Goal: Task Accomplishment & Management: Use online tool/utility

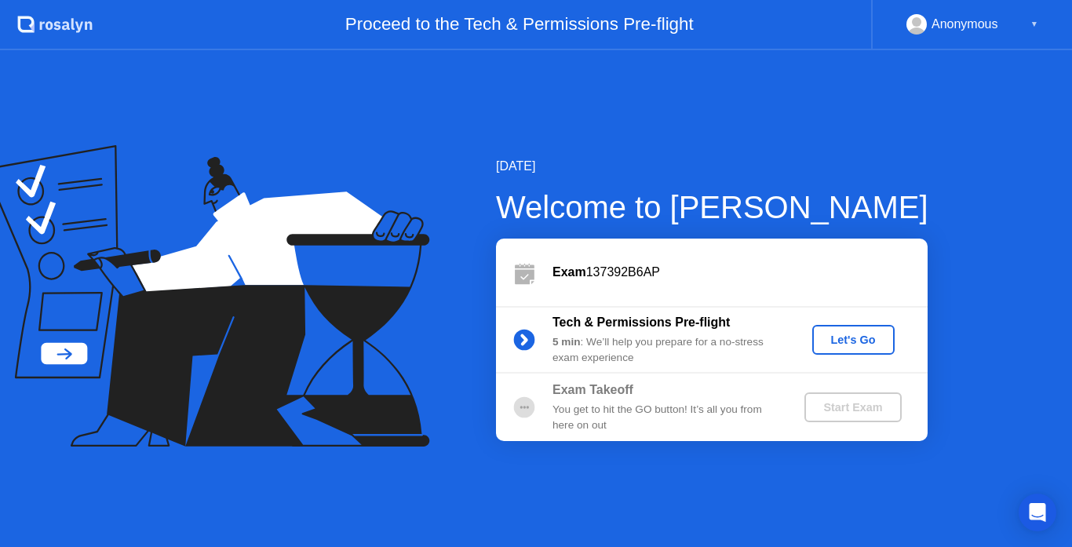
click at [874, 339] on div "Let's Go" at bounding box center [853, 339] width 70 height 13
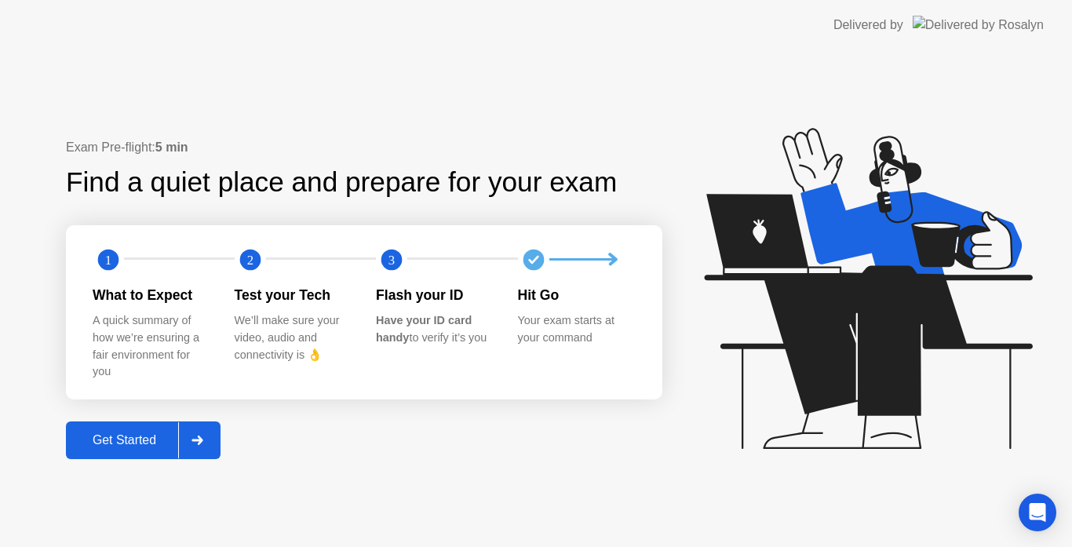
click at [102, 442] on div "Get Started" at bounding box center [125, 440] width 108 height 14
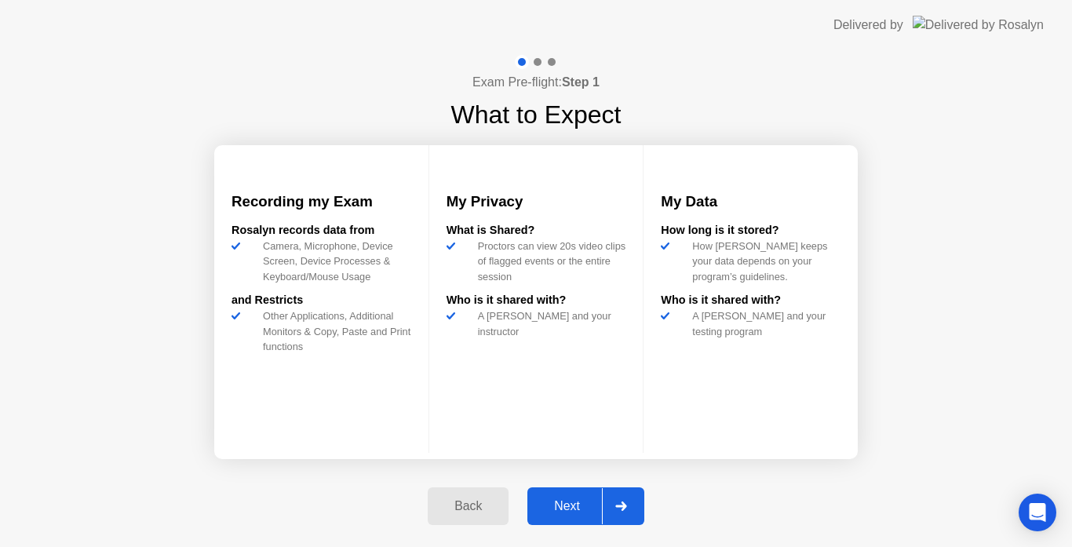
click at [576, 499] on div "Next" at bounding box center [567, 506] width 70 height 14
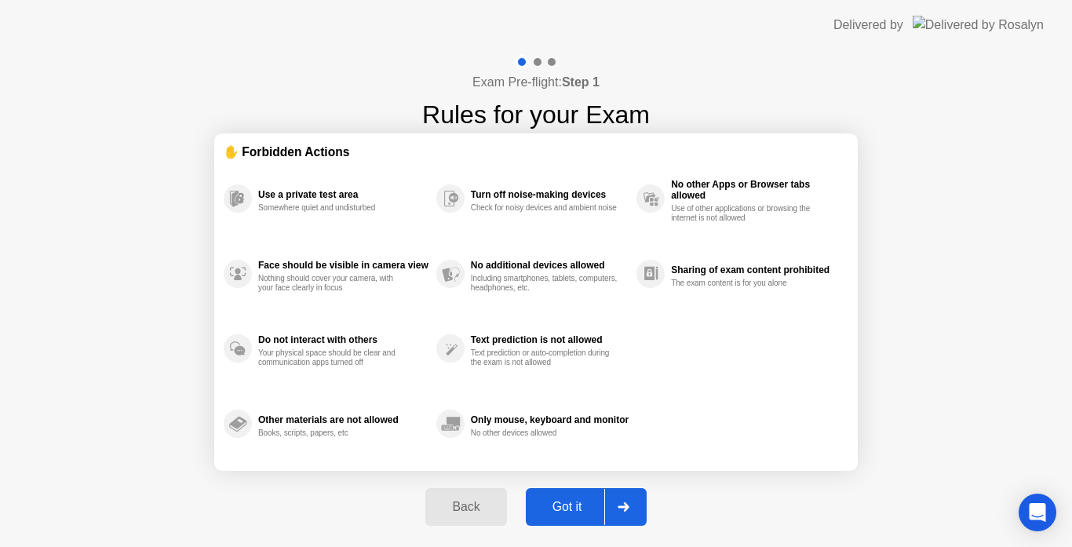
click at [578, 514] on div "Got it" at bounding box center [567, 507] width 74 height 14
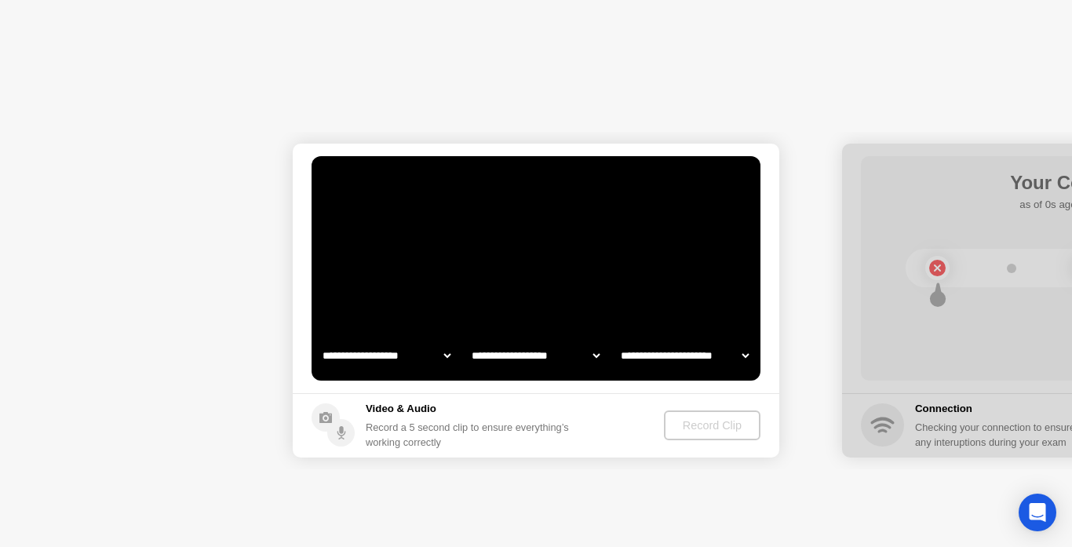
select select "**********"
select select "*******"
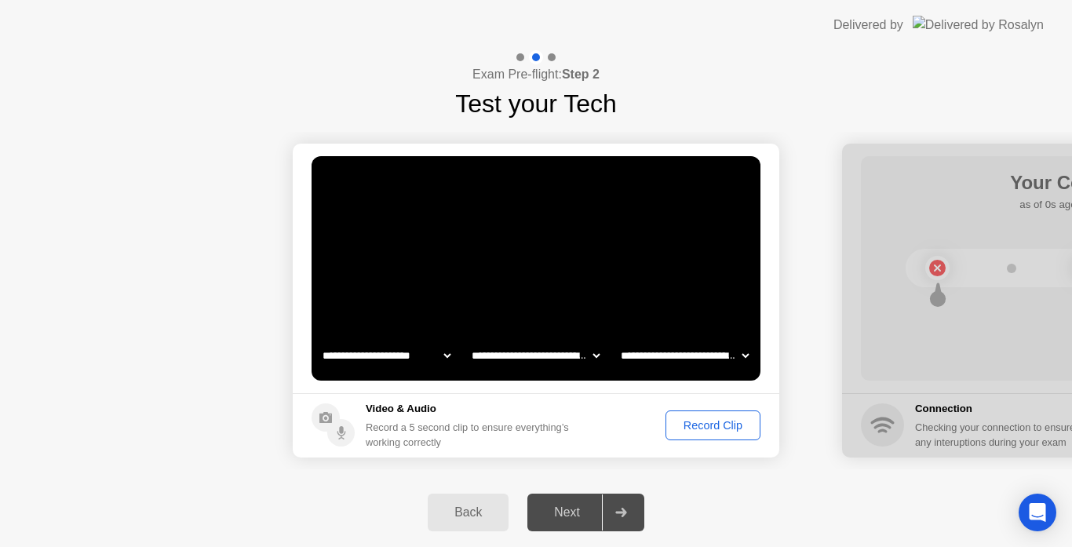
click at [692, 432] on div "Record Clip" at bounding box center [713, 425] width 84 height 13
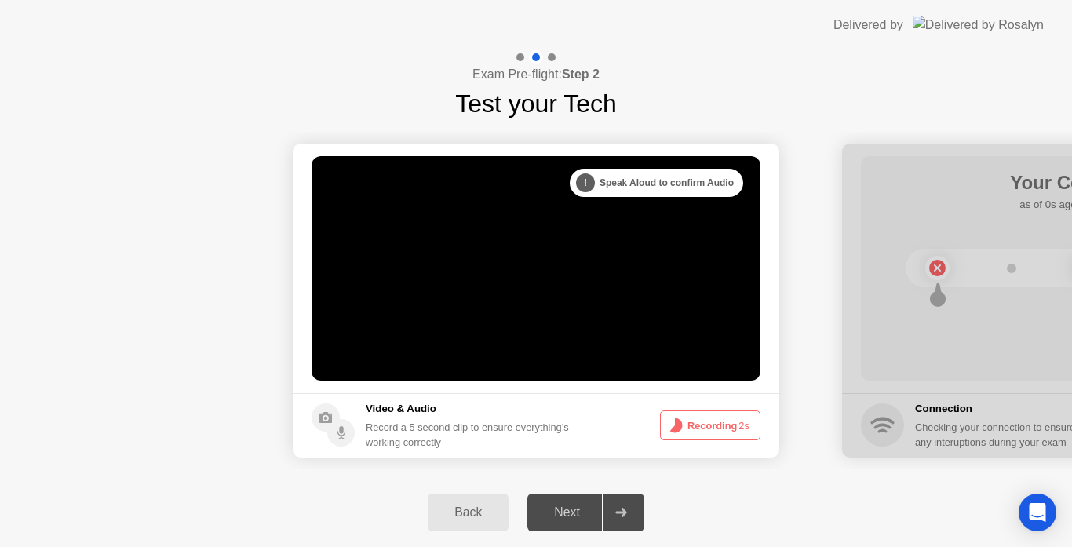
click at [692, 433] on button "Recording 2s" at bounding box center [710, 425] width 100 height 30
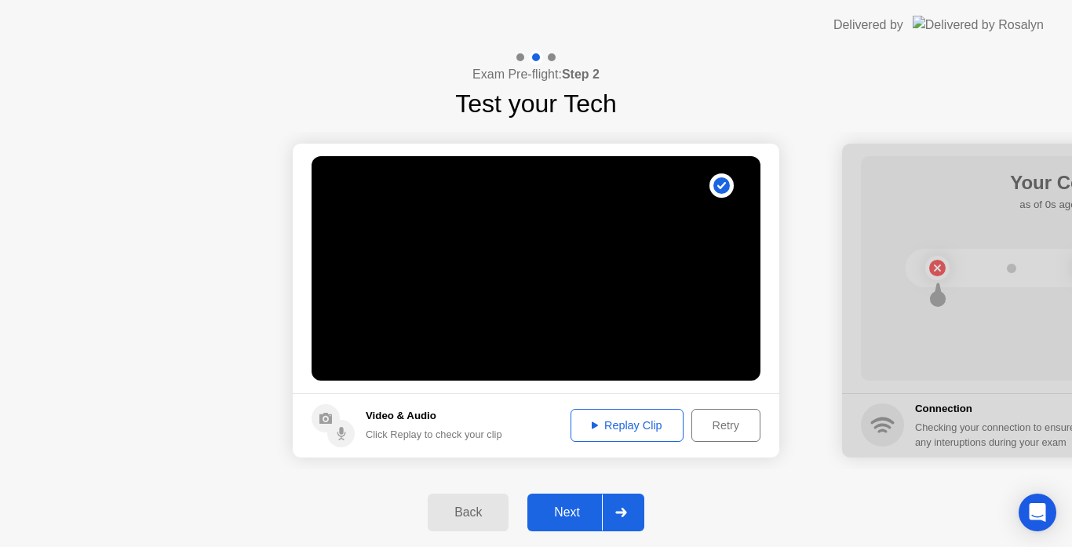
click at [627, 423] on div "Replay Clip" at bounding box center [627, 425] width 102 height 13
drag, startPoint x: 938, startPoint y: 425, endPoint x: 788, endPoint y: 461, distance: 155.1
click at [568, 505] on div "Next" at bounding box center [567, 512] width 70 height 14
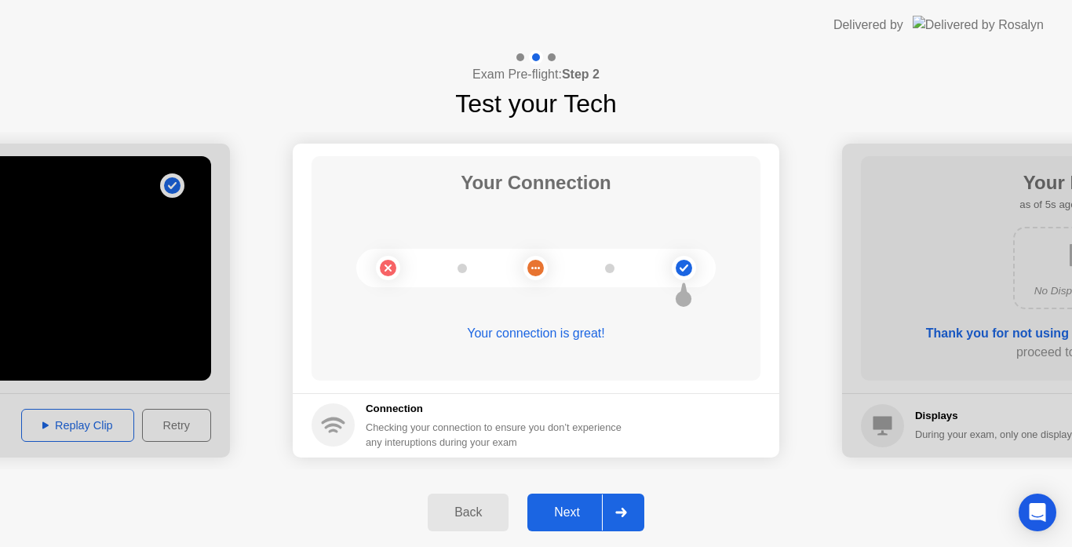
click at [557, 508] on div "Next" at bounding box center [567, 512] width 70 height 14
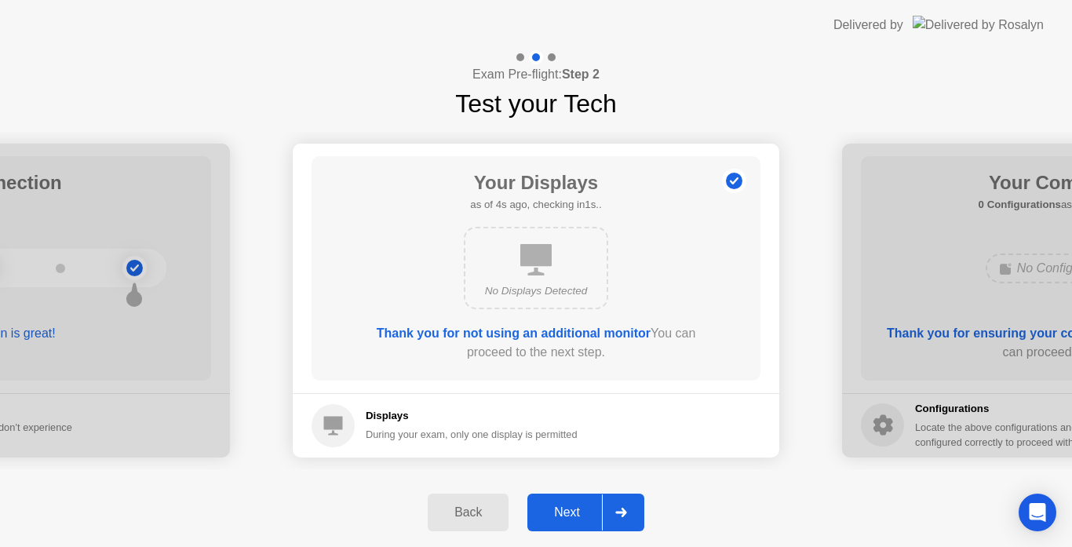
click at [573, 507] on div "Next" at bounding box center [567, 512] width 70 height 14
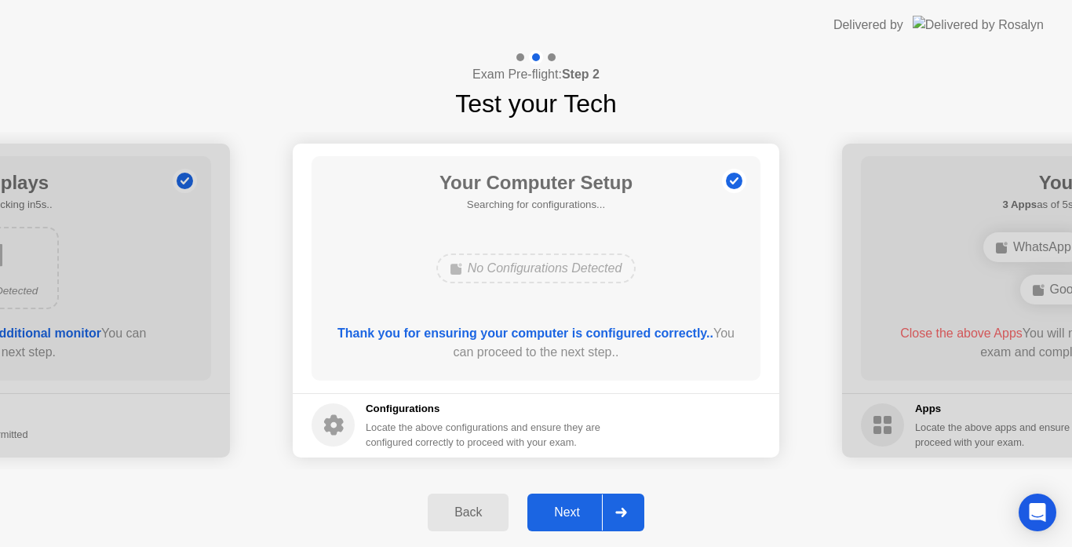
click at [561, 508] on div "Next" at bounding box center [567, 512] width 70 height 14
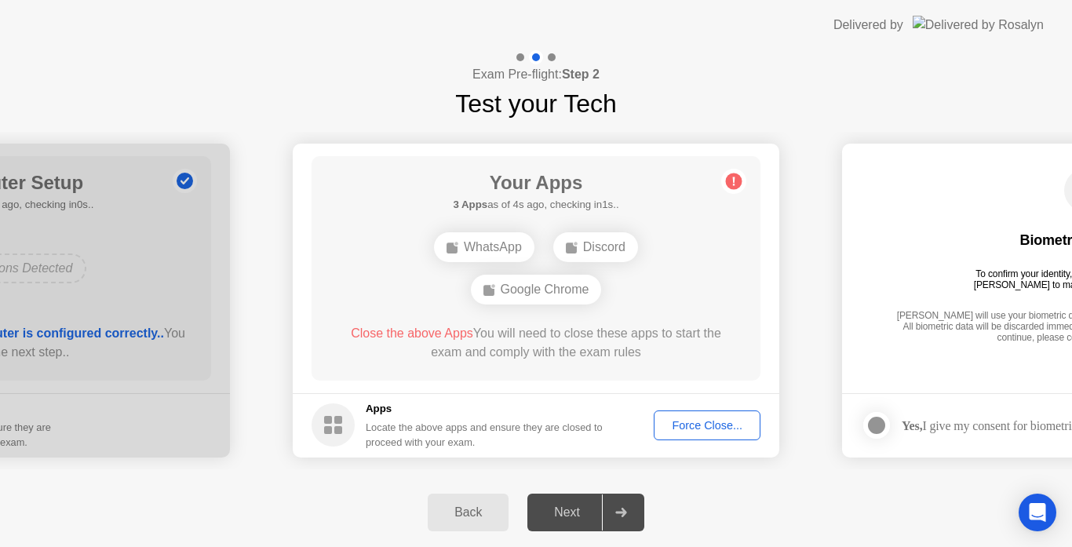
click at [682, 426] on div "Force Close..." at bounding box center [707, 425] width 96 height 13
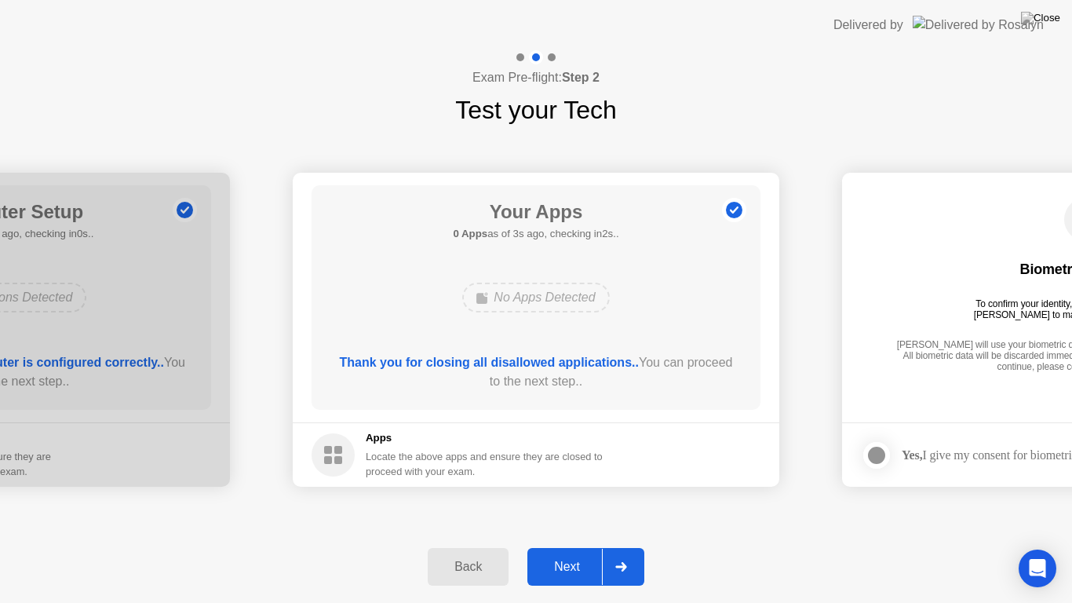
click at [569, 546] on div "Next" at bounding box center [567, 566] width 70 height 14
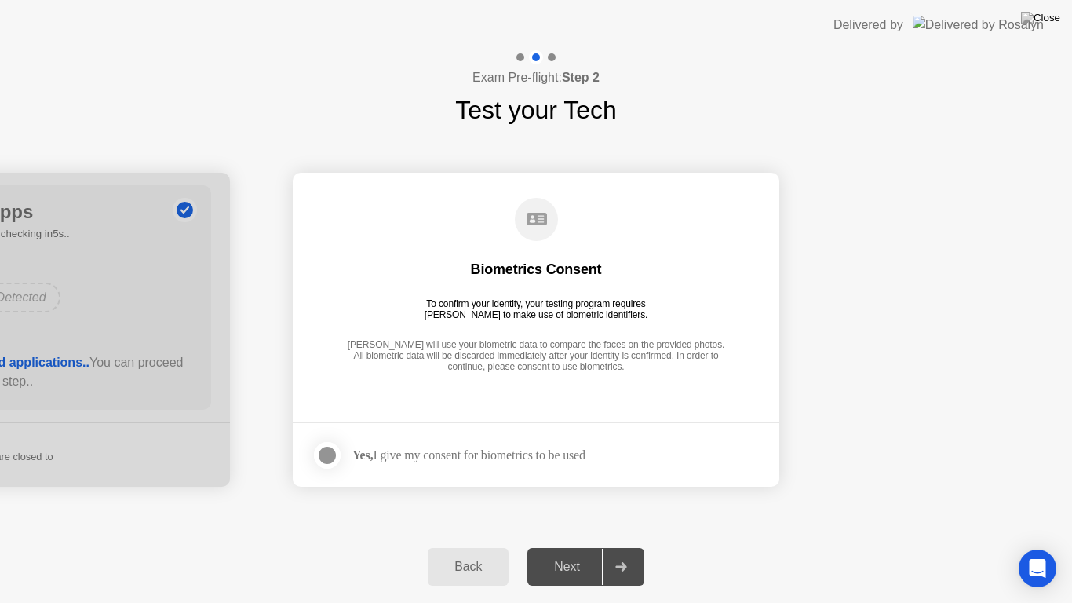
click at [341, 459] on label at bounding box center [332, 454] width 41 height 31
click at [575, 546] on div "Next" at bounding box center [567, 566] width 70 height 14
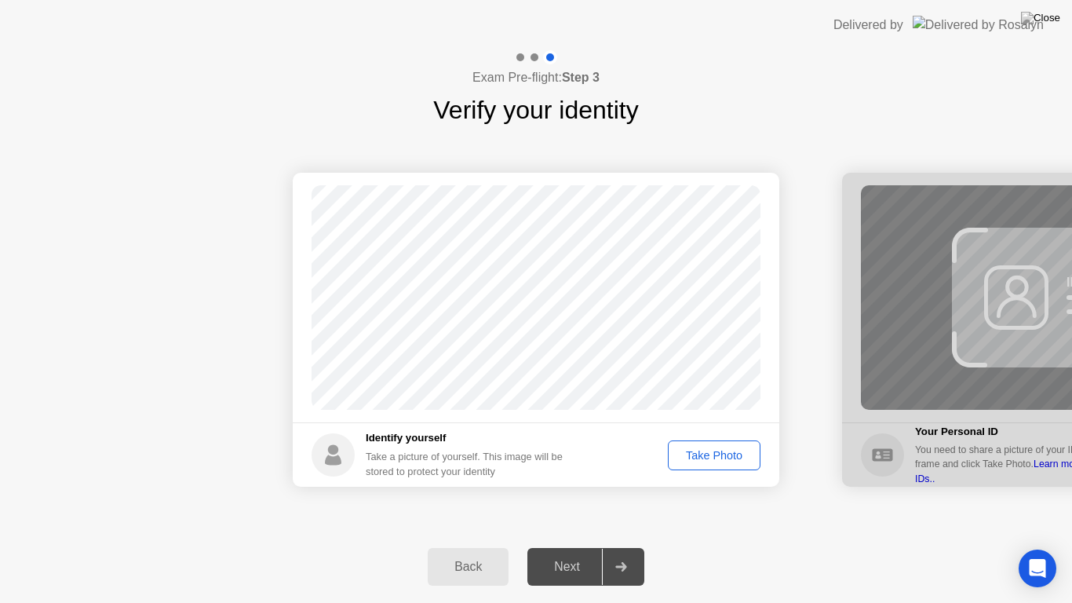
click at [727, 450] on div "Take Photo" at bounding box center [714, 455] width 82 height 13
click at [561, 546] on div "Next" at bounding box center [567, 566] width 70 height 14
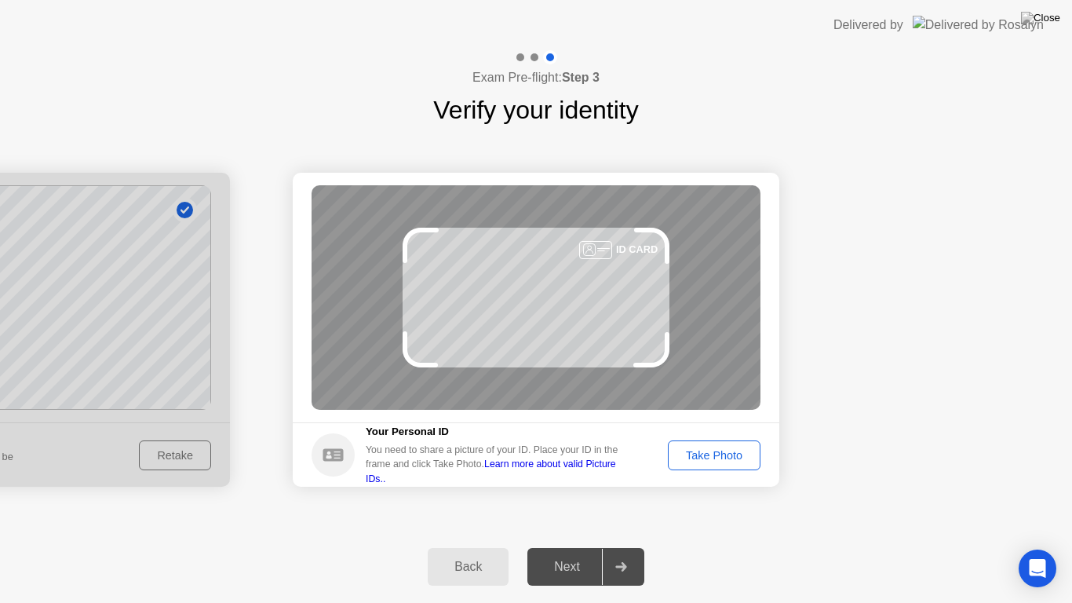
click at [697, 456] on div "Take Photo" at bounding box center [714, 455] width 82 height 13
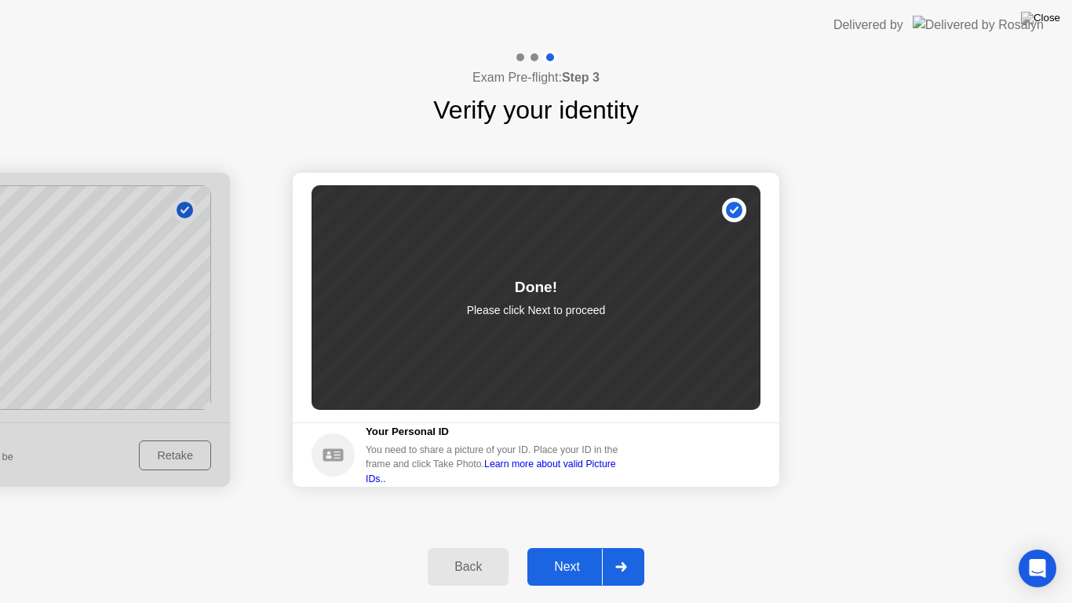
click at [581, 546] on button "Next" at bounding box center [585, 567] width 117 height 38
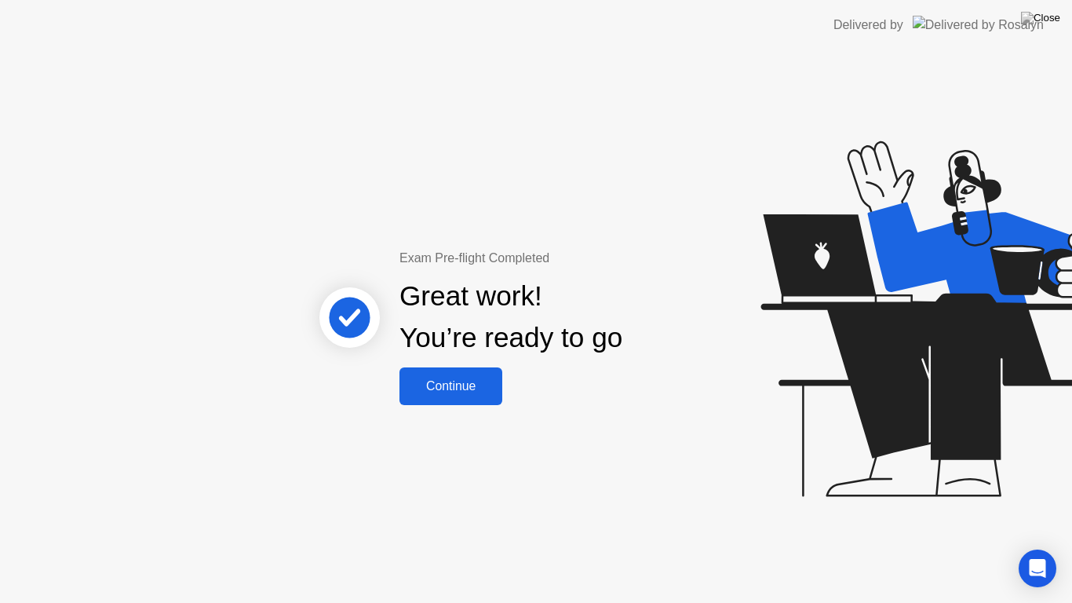
click at [468, 388] on div "Continue" at bounding box center [450, 386] width 93 height 14
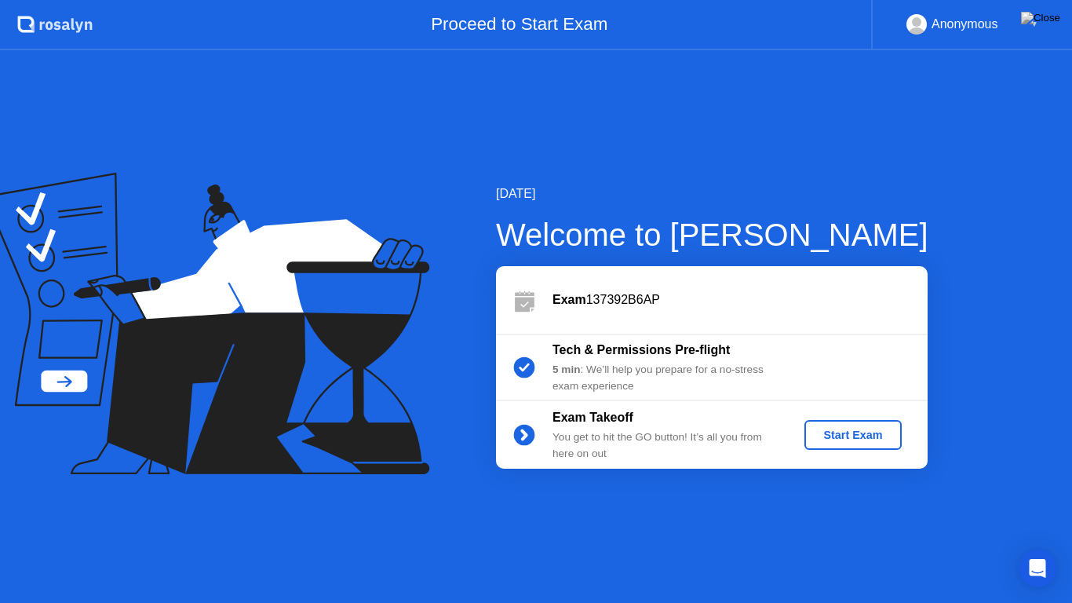
click at [830, 439] on div "Start Exam" at bounding box center [853, 434] width 84 height 13
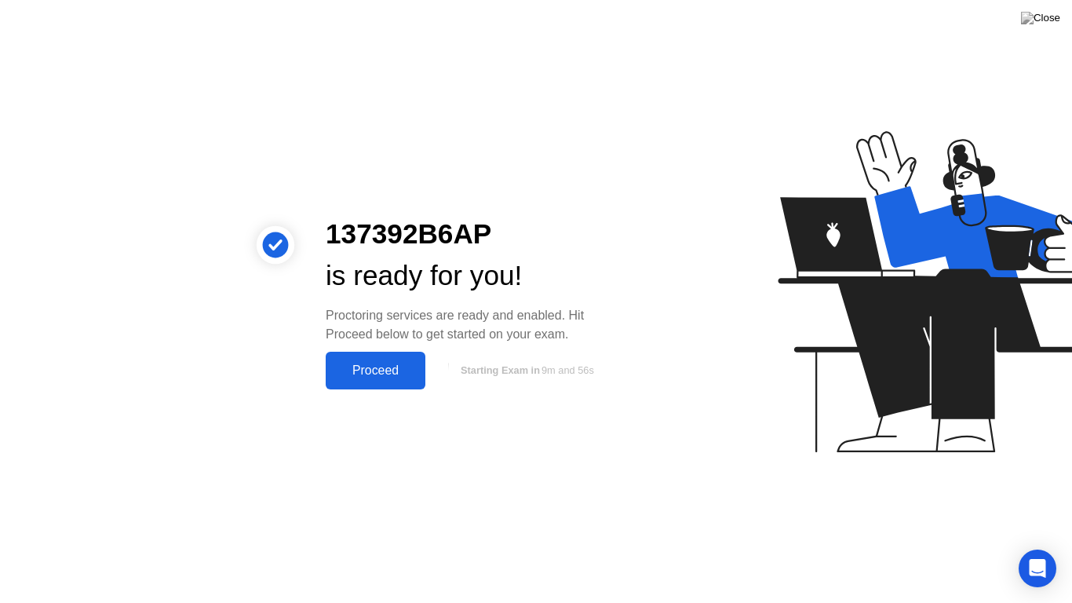
click at [357, 375] on div "Proceed" at bounding box center [375, 370] width 90 height 14
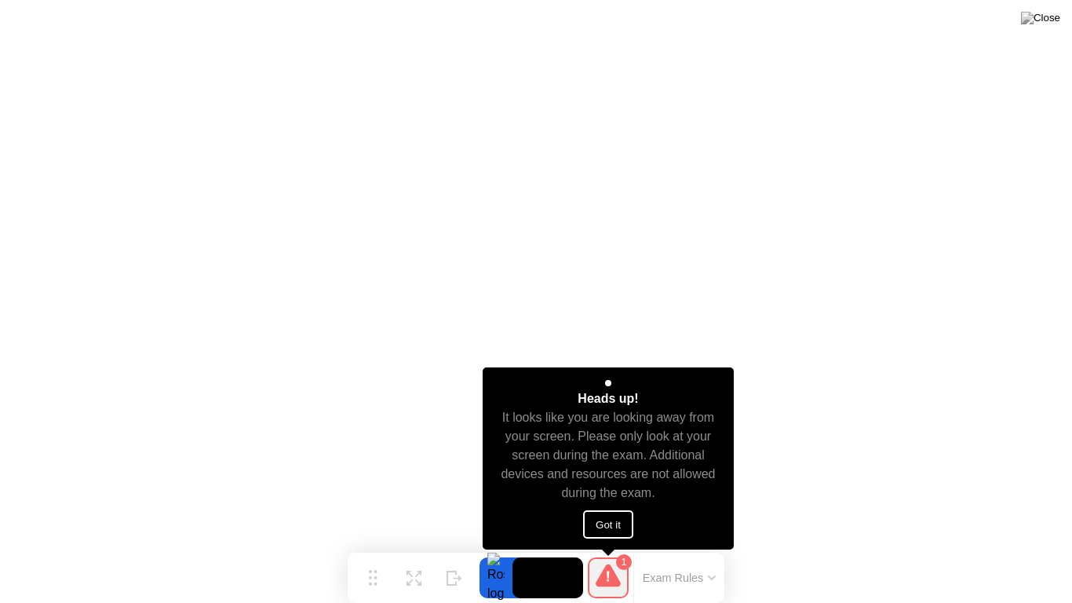
click at [629, 521] on button "Got it" at bounding box center [608, 524] width 50 height 28
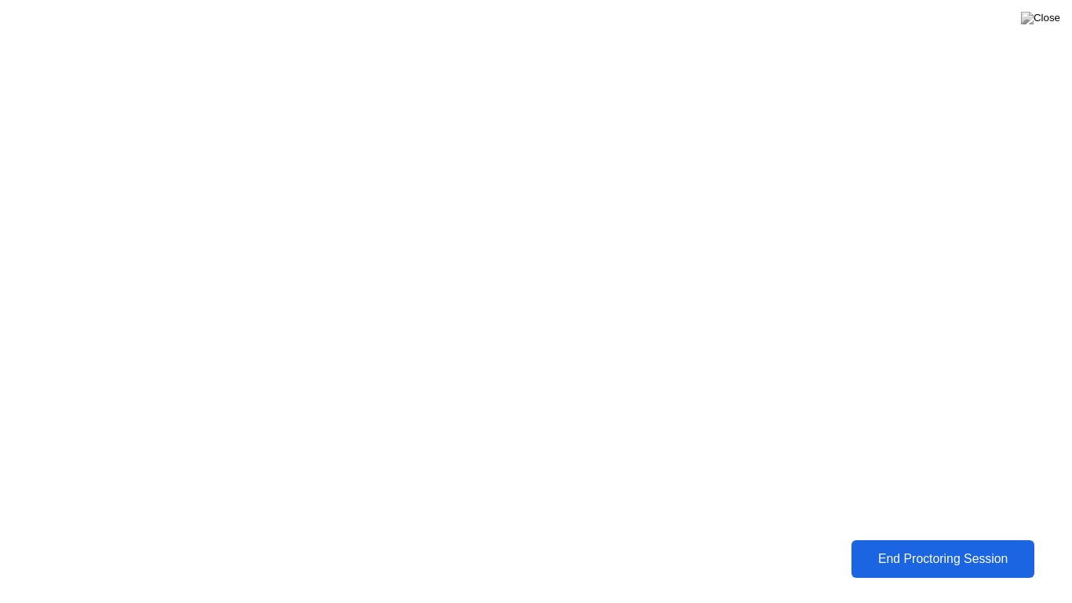
click at [987, 546] on div "End Proctoring Session" at bounding box center [942, 559] width 175 height 14
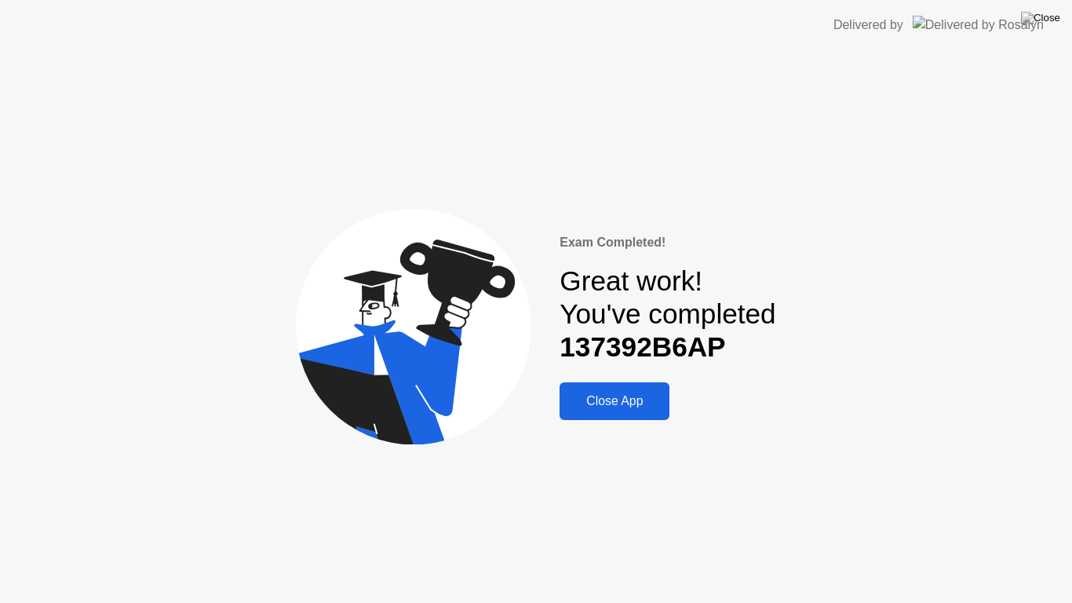
click at [623, 404] on div "Close App" at bounding box center [614, 401] width 100 height 14
